Goal: Information Seeking & Learning: Learn about a topic

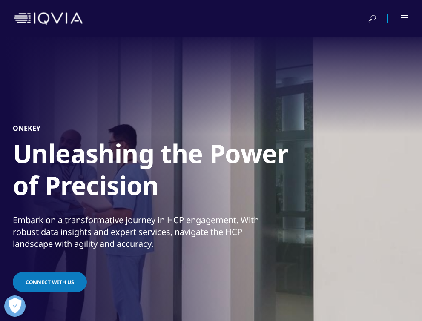
click at [115, 205] on h1 "Unleashing the Power of Precision" at bounding box center [172, 172] width 319 height 69
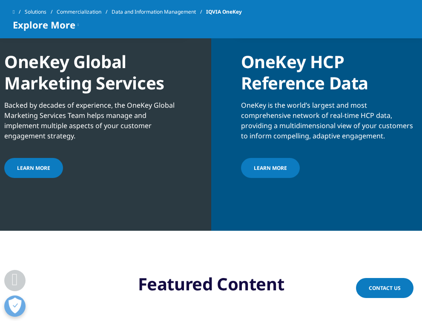
scroll to position [1057, 0]
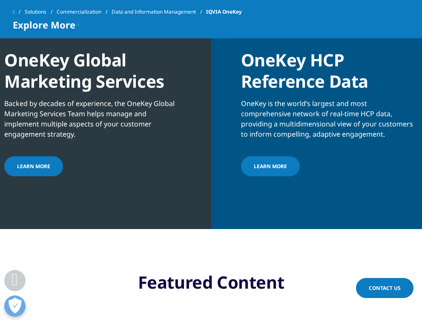
click at [264, 174] on link "Learn more" at bounding box center [270, 166] width 59 height 20
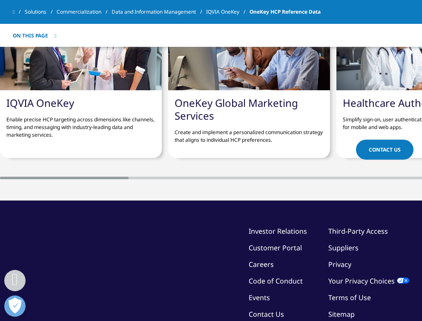
scroll to position [2358, 0]
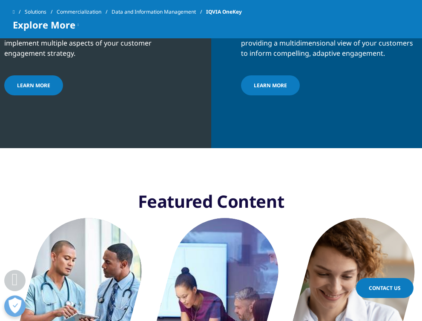
scroll to position [1057, 0]
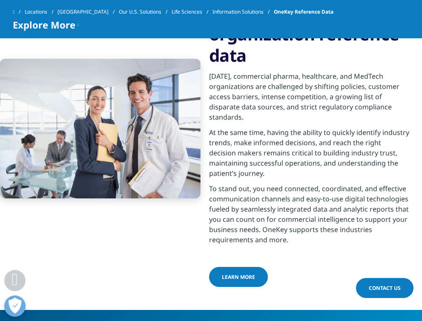
scroll to position [344, 0]
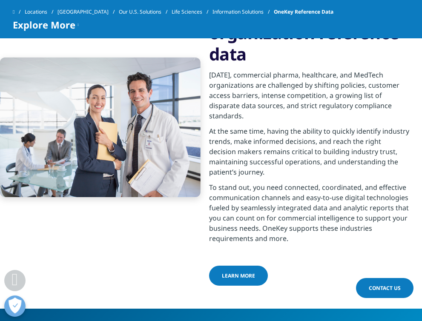
click at [236, 274] on span "LEARN MORE" at bounding box center [238, 275] width 33 height 7
click at [252, 235] on p "To stand out, you need connected, coordinated, and effective communication chan…" at bounding box center [309, 215] width 201 height 66
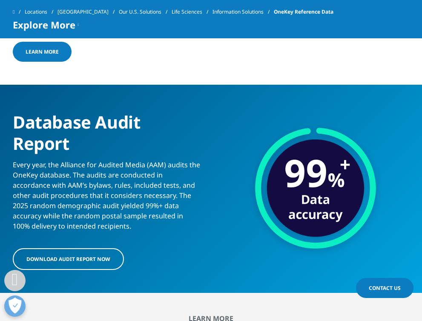
scroll to position [2087, 0]
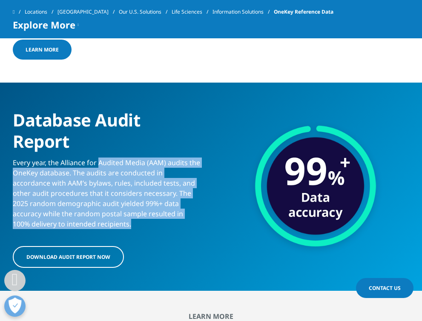
drag, startPoint x: 99, startPoint y: 161, endPoint x: 134, endPoint y: 229, distance: 75.8
click at [134, 229] on div "Database Audit Report Every year, the Alliance for Audited Media (AAM) audits t…" at bounding box center [107, 187] width 188 height 166
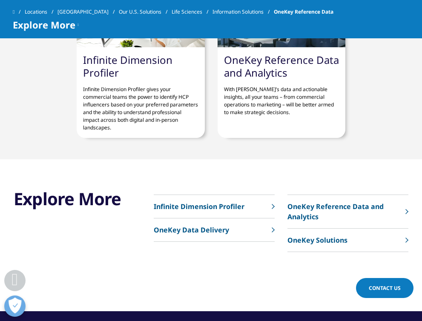
scroll to position [2754, 0]
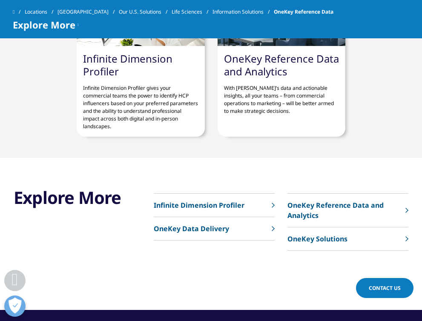
click at [322, 238] on p "OneKey Solutions" at bounding box center [318, 239] width 60 height 10
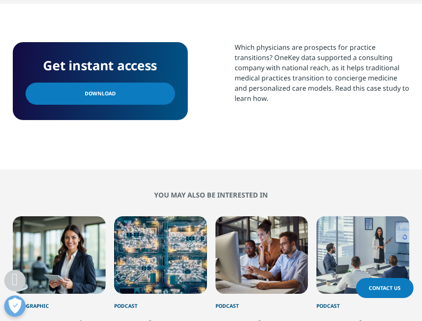
scroll to position [483, 0]
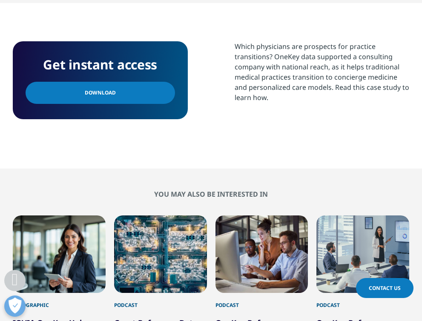
click at [109, 101] on link "Download" at bounding box center [101, 93] width 150 height 22
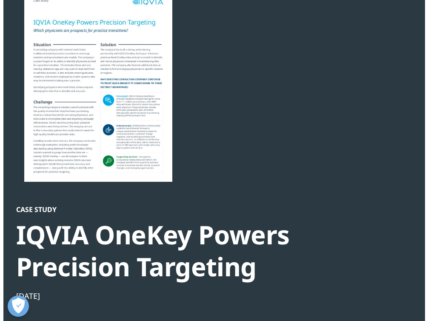
scroll to position [0, 0]
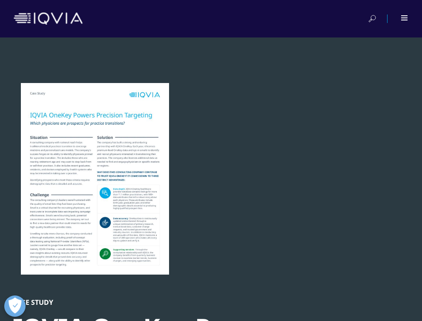
click at [408, 12] on div at bounding box center [211, 19] width 395 height 20
click at [405, 19] on div at bounding box center [404, 17] width 7 height 5
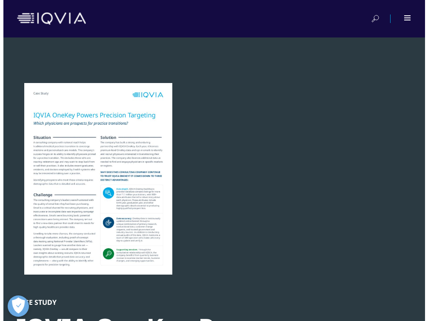
scroll to position [78, 178]
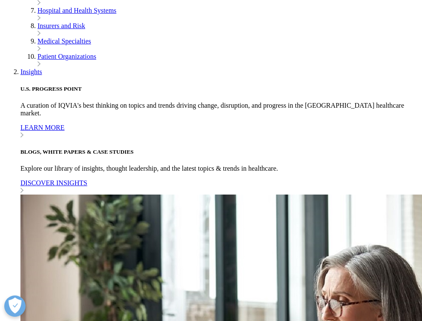
scroll to position [1815, 0]
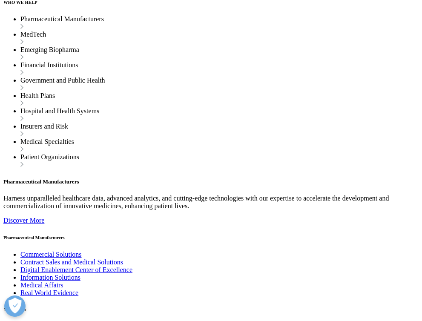
scroll to position [2754, 0]
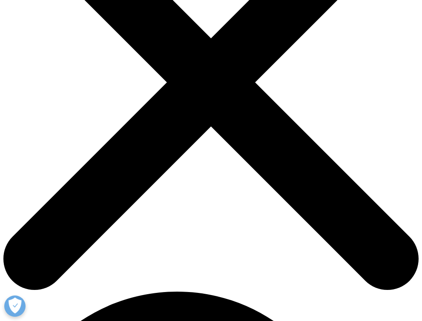
scroll to position [244, 0]
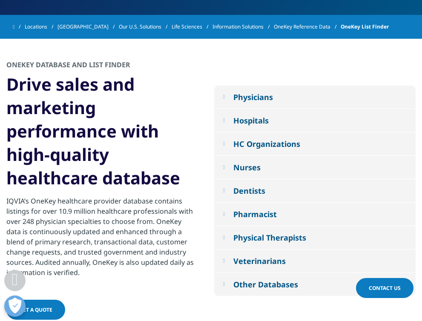
scroll to position [290, 0]
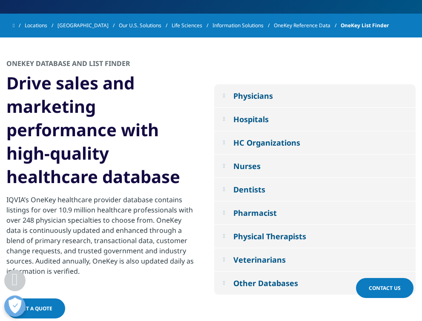
click at [257, 91] on div "Physicians" at bounding box center [253, 96] width 40 height 10
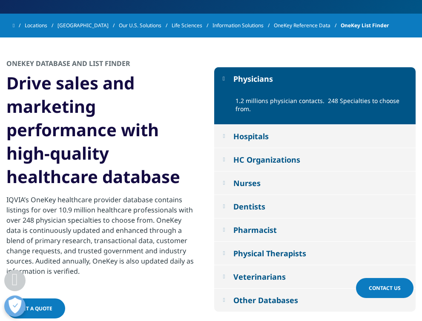
click at [254, 100] on p "1.2 millions physician contacts. 248 Specialties to choose from." at bounding box center [323, 107] width 174 height 21
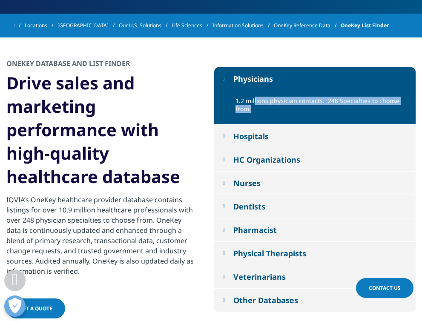
drag, startPoint x: 254, startPoint y: 100, endPoint x: 282, endPoint y: 107, distance: 29.0
click at [282, 107] on p "1.2 millions physician contacts. 248 Specialties to choose from." at bounding box center [323, 107] width 174 height 21
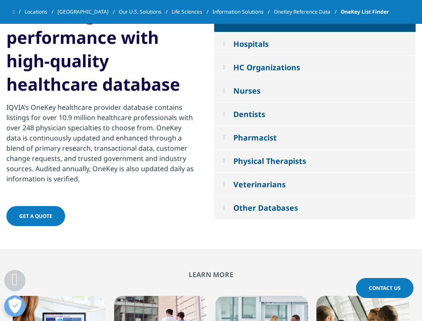
scroll to position [398, 0]
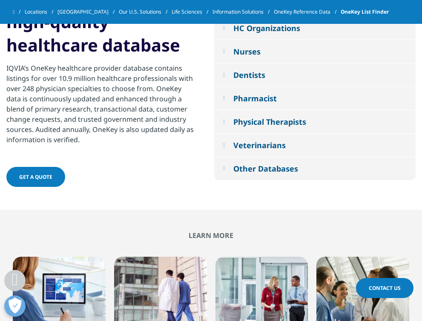
click at [42, 169] on link "GET A QUOTE" at bounding box center [35, 177] width 59 height 20
